Goal: Find contact information: Obtain details needed to contact an individual or organization

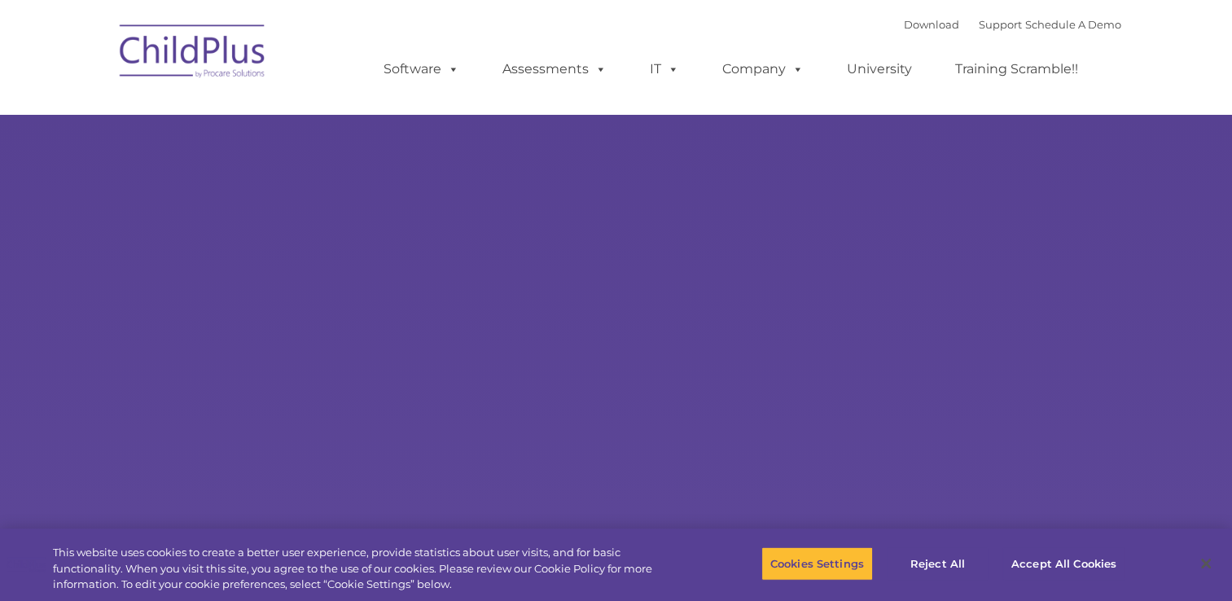
select select "MEDIUM"
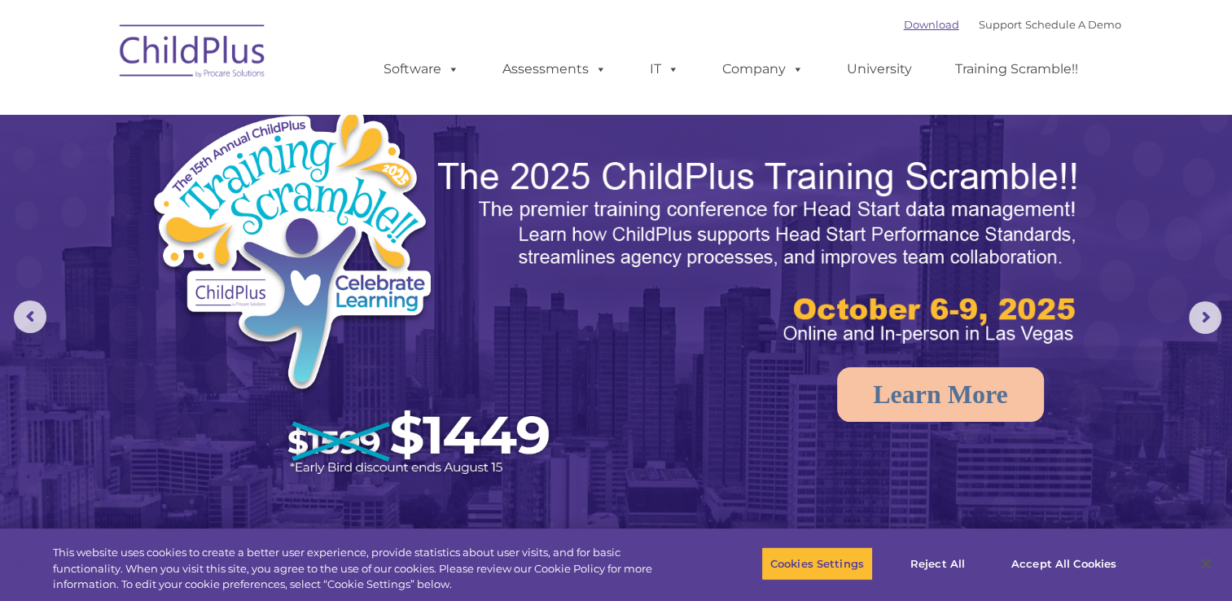
click at [927, 21] on link "Download" at bounding box center [931, 24] width 55 height 13
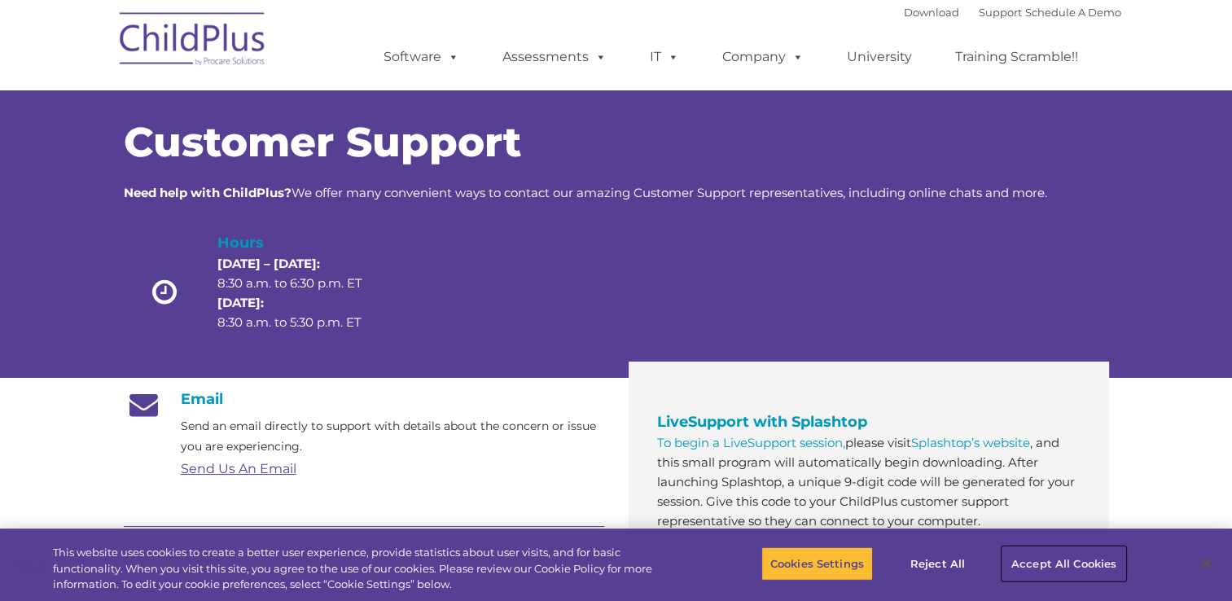
click at [1053, 567] on button "Accept All Cookies" at bounding box center [1063, 563] width 123 height 34
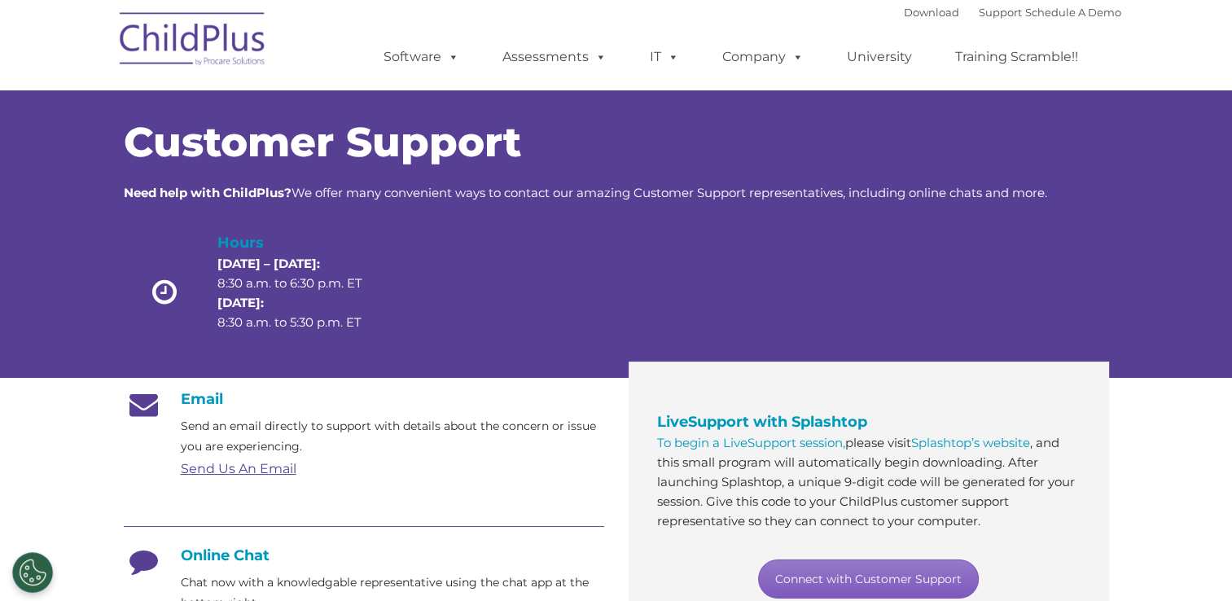
click at [947, 567] on link "Connect with Customer Support" at bounding box center [868, 578] width 221 height 39
click at [255, 461] on link "Send Us An Email" at bounding box center [239, 468] width 116 height 15
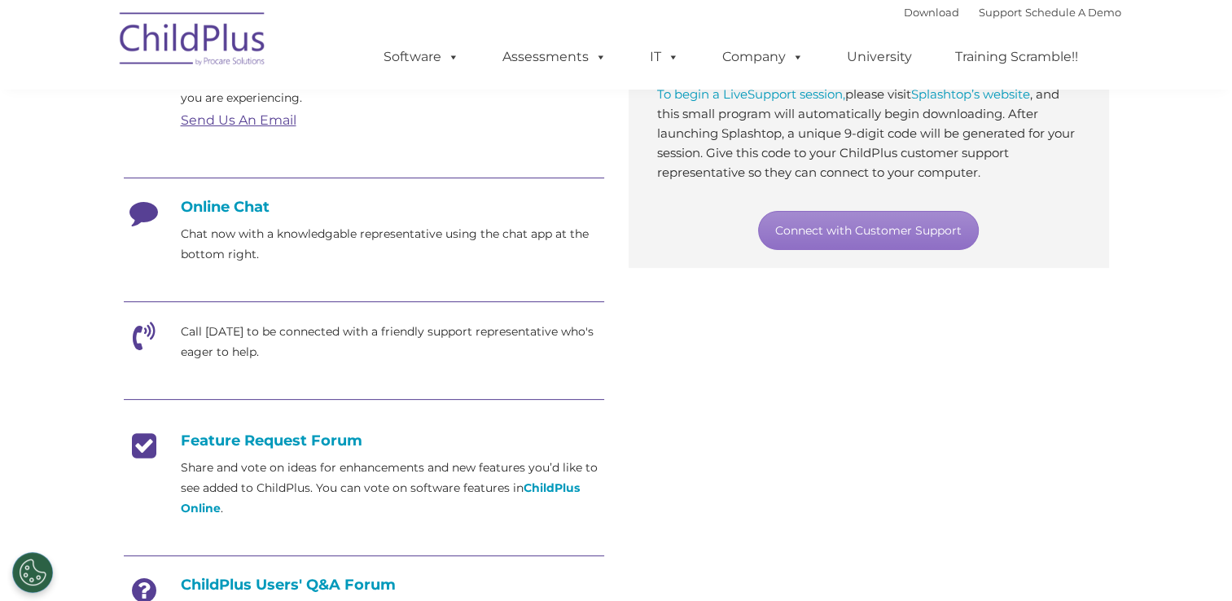
scroll to position [349, 0]
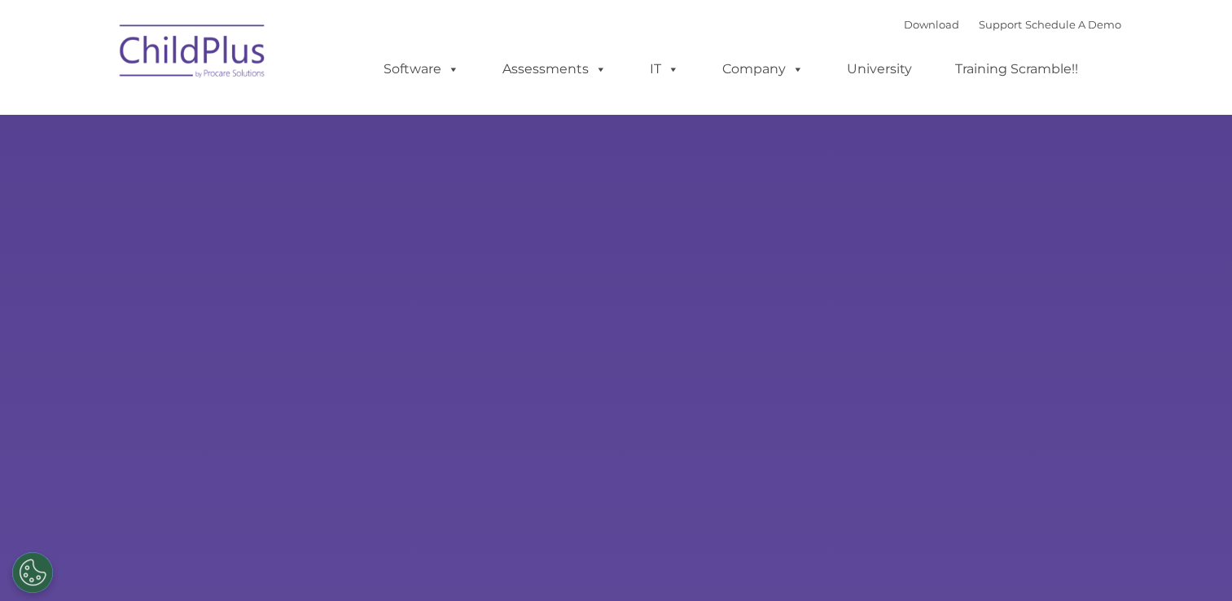
select select "MEDIUM"
